Goal: Information Seeking & Learning: Learn about a topic

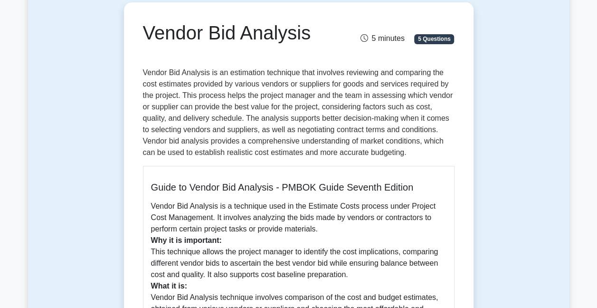
scroll to position [95, 0]
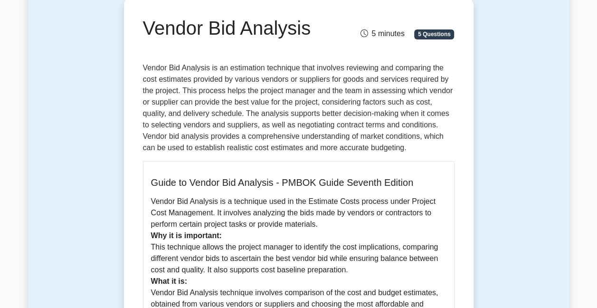
click at [162, 79] on p "Vendor Bid Analysis is an estimation technique that involves reviewing and comp…" at bounding box center [299, 107] width 312 height 91
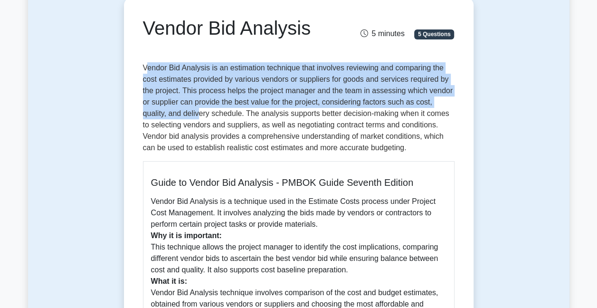
drag, startPoint x: 145, startPoint y: 67, endPoint x: 200, endPoint y: 109, distance: 69.8
click at [200, 109] on p "Vendor Bid Analysis is an estimation technique that involves reviewing and comp…" at bounding box center [299, 107] width 312 height 91
drag, startPoint x: 200, startPoint y: 109, endPoint x: 162, endPoint y: 81, distance: 48.0
click at [165, 84] on p "Vendor Bid Analysis is an estimation technique that involves reviewing and comp…" at bounding box center [299, 107] width 312 height 91
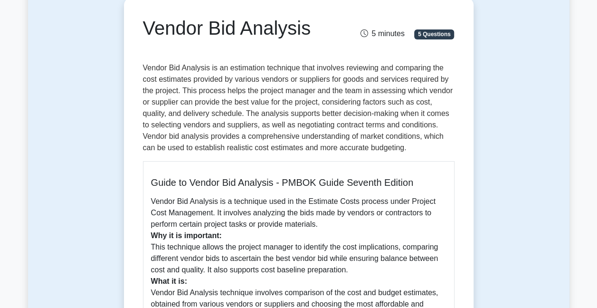
click at [143, 66] on p "Vendor Bid Analysis is an estimation technique that involves reviewing and comp…" at bounding box center [299, 107] width 312 height 91
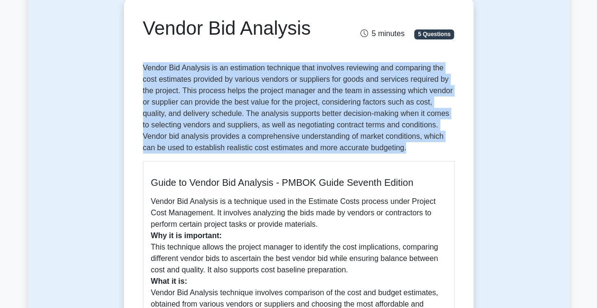
drag, startPoint x: 143, startPoint y: 66, endPoint x: 409, endPoint y: 144, distance: 277.0
click at [409, 144] on p "Vendor Bid Analysis is an estimation technique that involves reviewing and comp…" at bounding box center [299, 107] width 312 height 91
copy p "Vendor Bid Analysis is an estimation technique that involves reviewing and comp…"
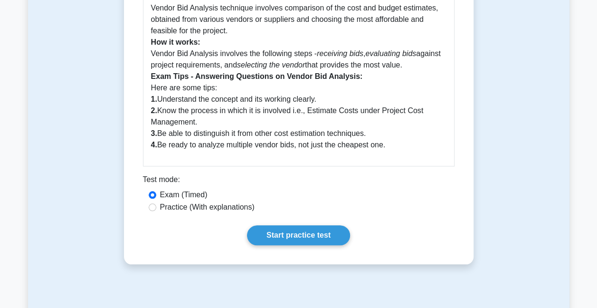
scroll to position [380, 0]
drag, startPoint x: 156, startPoint y: 55, endPoint x: 403, endPoint y: 63, distance: 246.7
click at [403, 63] on p "Vendor Bid Analysis is a technique used in the Estimate Costs process under Pro…" at bounding box center [299, 30] width 296 height 239
copy p "Vendor Bid Analysis involves the following steps - receiving bids , evaluating …"
